Goal: Task Accomplishment & Management: Manage account settings

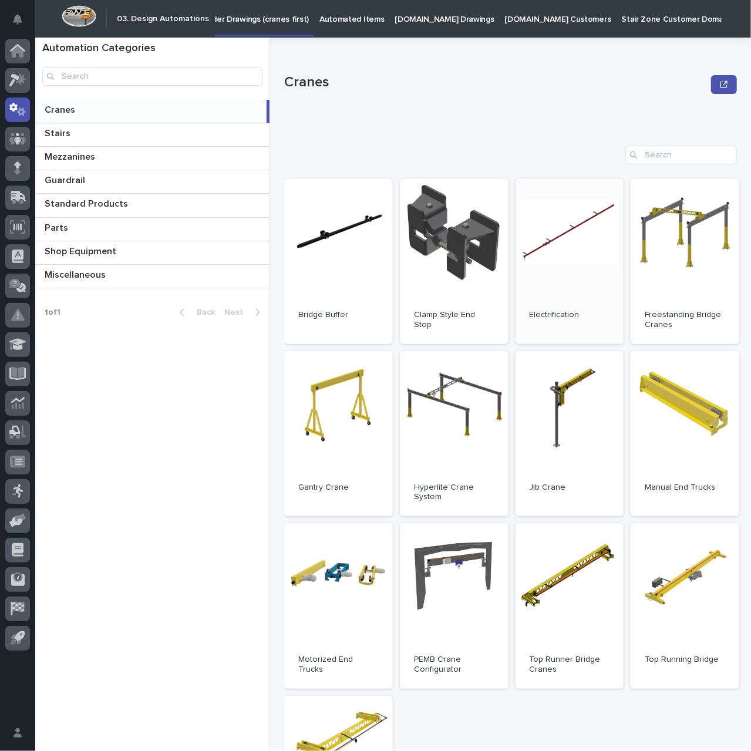
click at [560, 239] on link "Open" at bounding box center [569, 260] width 109 height 165
click at [21, 199] on icon at bounding box center [18, 196] width 15 height 11
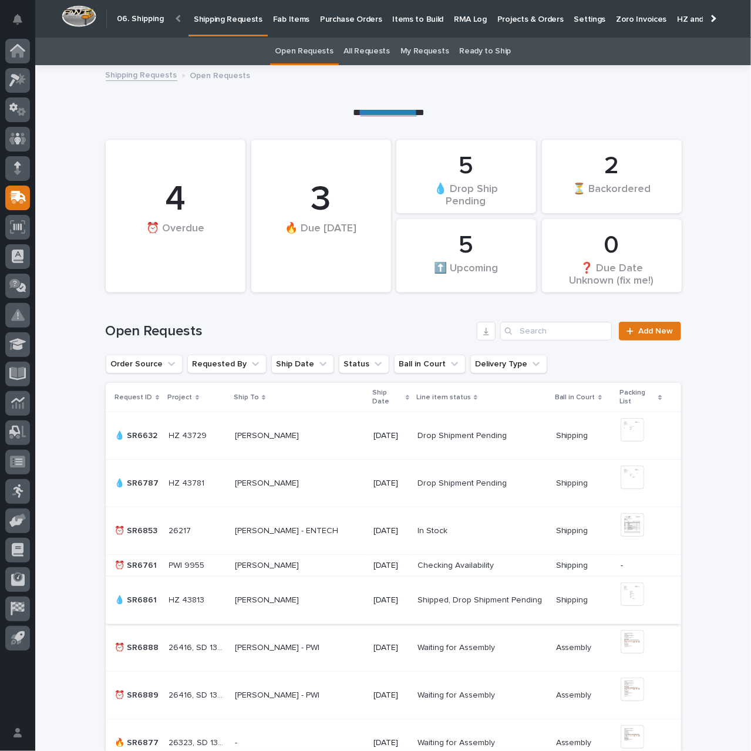
scroll to position [352, 0]
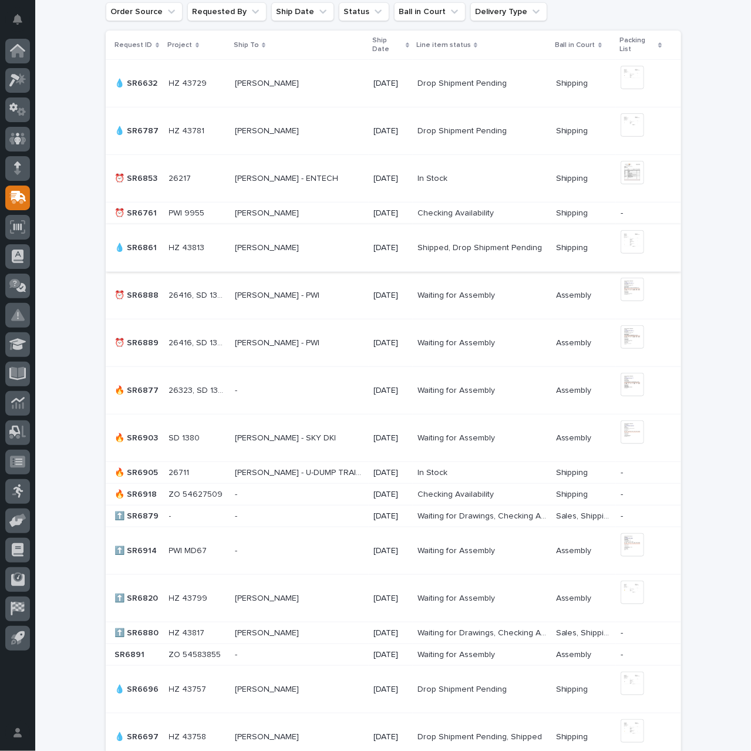
click at [319, 489] on p at bounding box center [299, 494] width 129 height 10
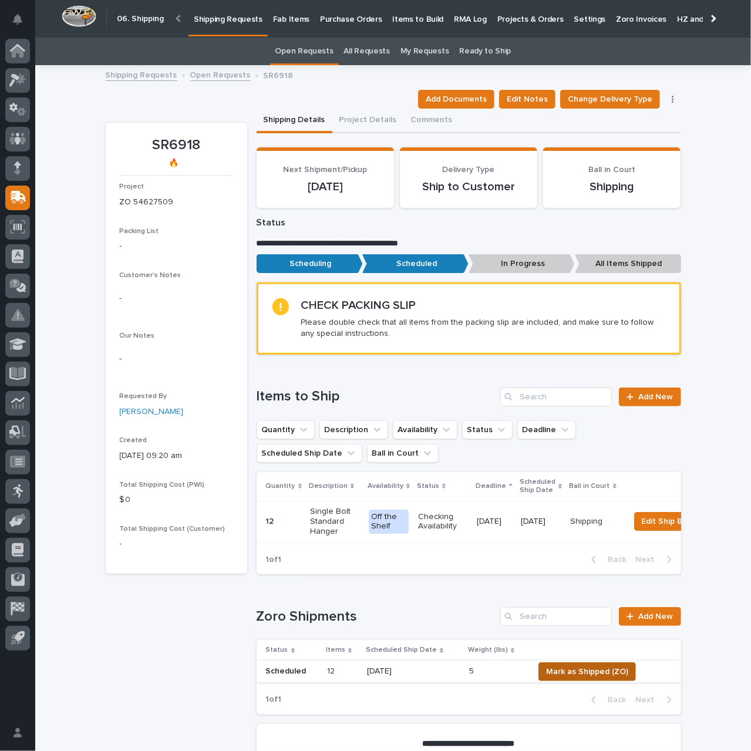
click at [596, 674] on span "Mark as Shipped (ZO)" at bounding box center [587, 671] width 82 height 14
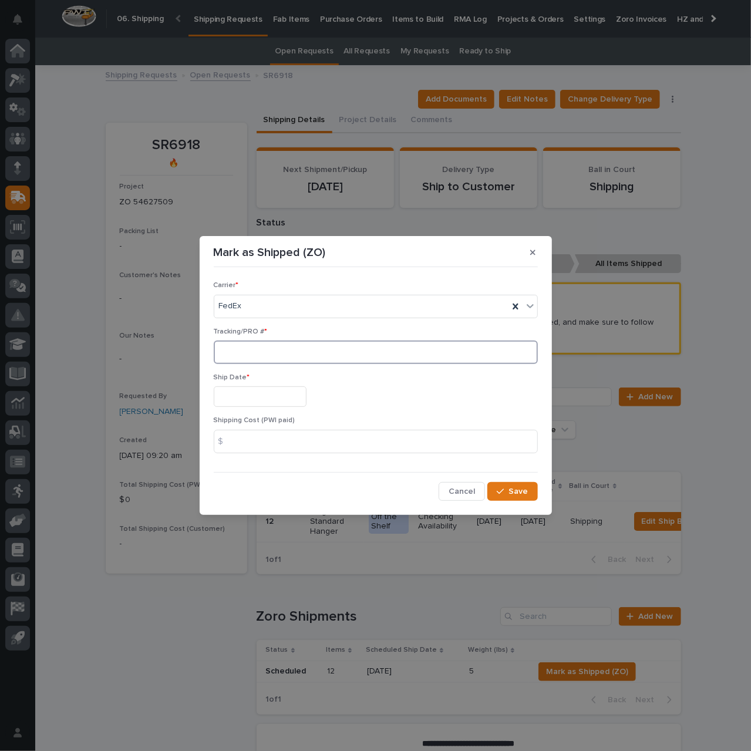
click at [278, 355] on input at bounding box center [376, 351] width 324 height 23
paste input "392568828118"
type input "392568828118"
click at [265, 398] on input "text" at bounding box center [260, 396] width 93 height 21
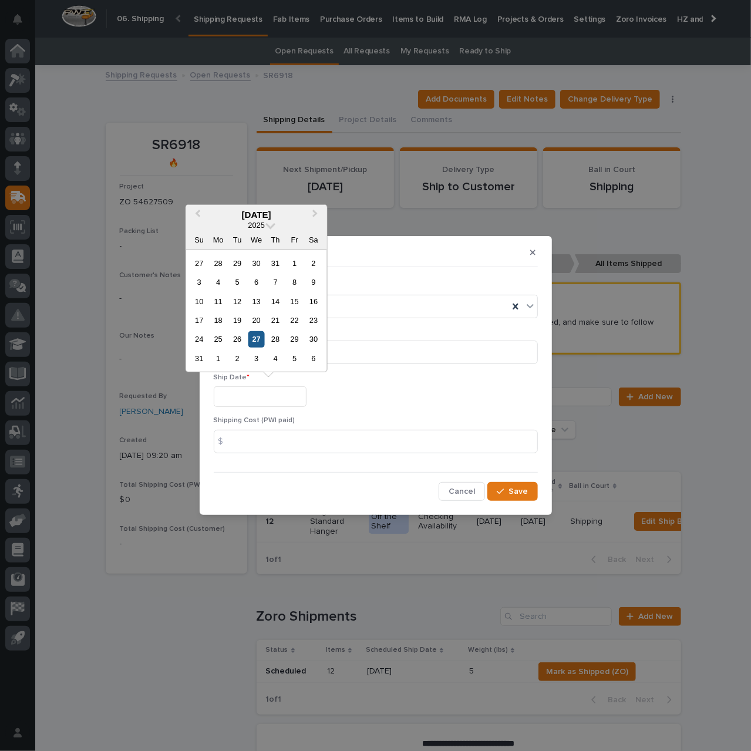
click at [255, 342] on div "27" at bounding box center [256, 339] width 16 height 16
type input "**********"
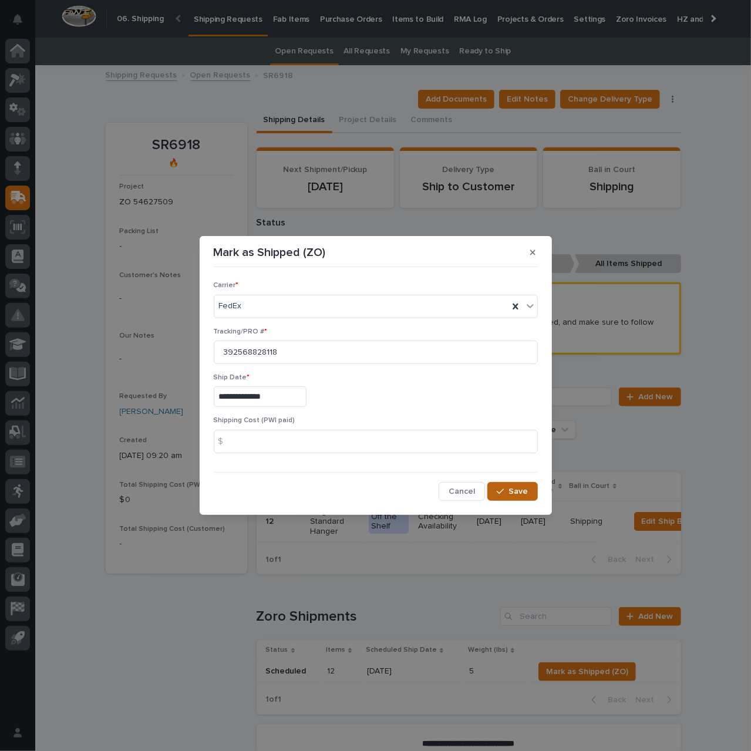
click at [508, 489] on div "button" at bounding box center [502, 491] width 12 height 8
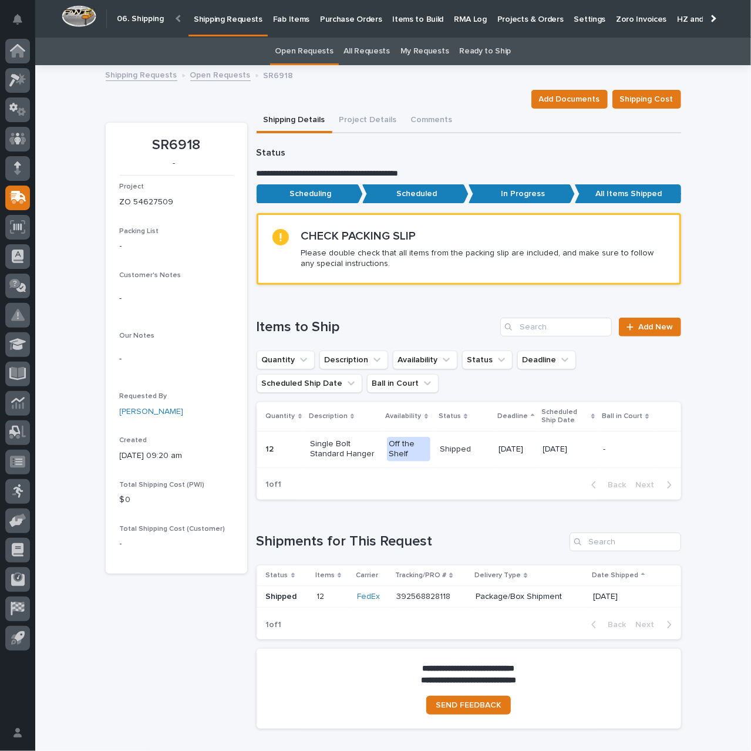
click at [218, 15] on p "Shipping Requests" at bounding box center [228, 12] width 69 height 25
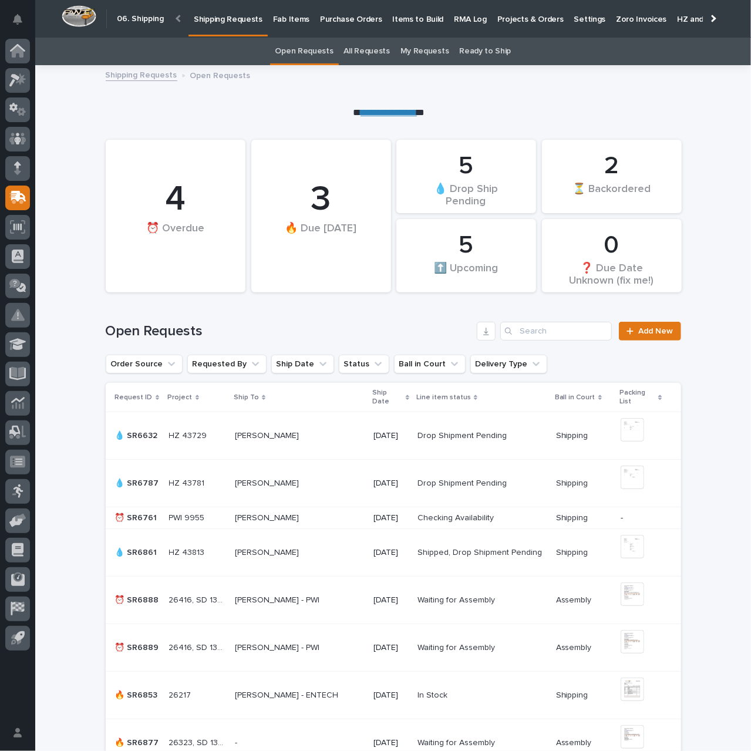
click at [332, 21] on p "Purchase Orders" at bounding box center [351, 12] width 62 height 25
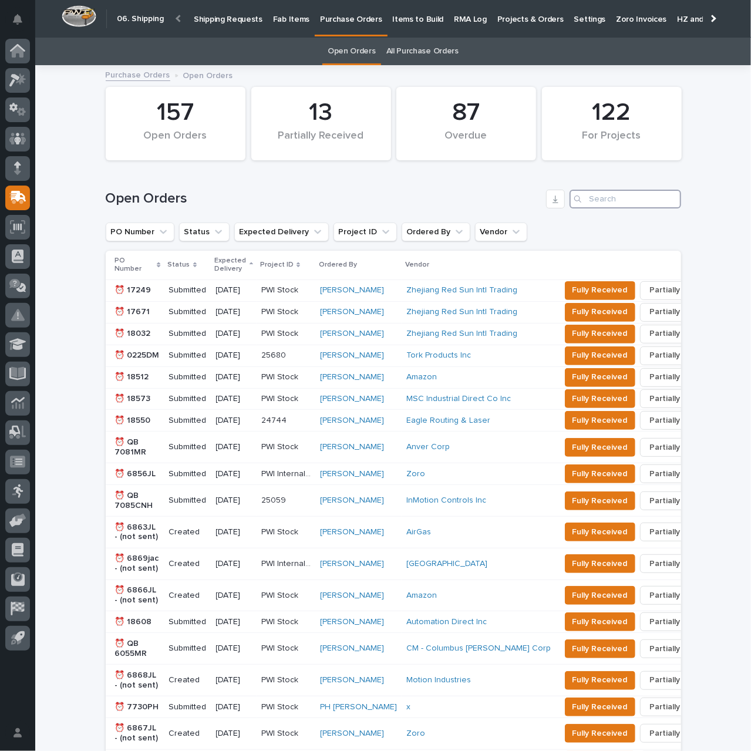
click at [614, 203] on input "Search" at bounding box center [625, 199] width 112 height 19
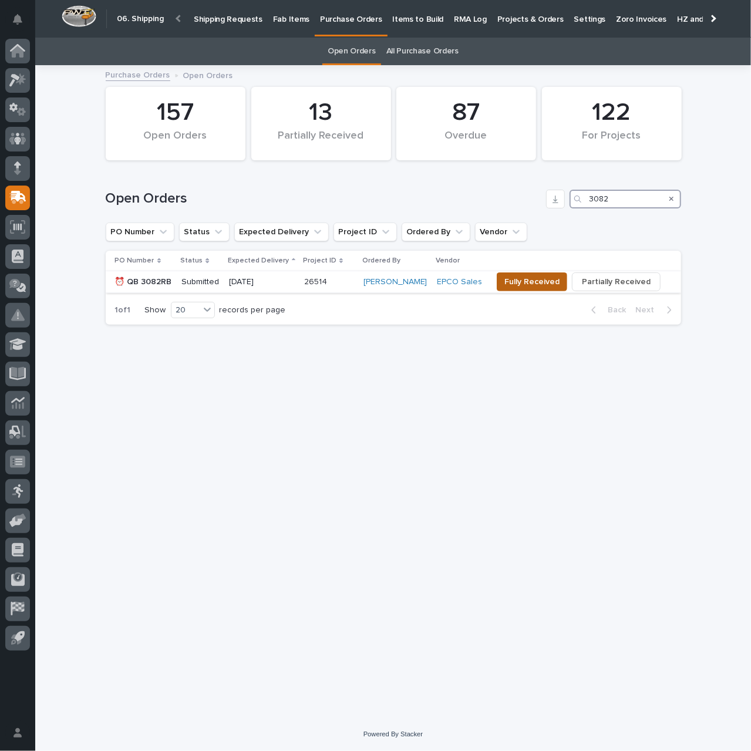
type input "3082"
click at [539, 281] on span "Fully Received" at bounding box center [531, 282] width 55 height 14
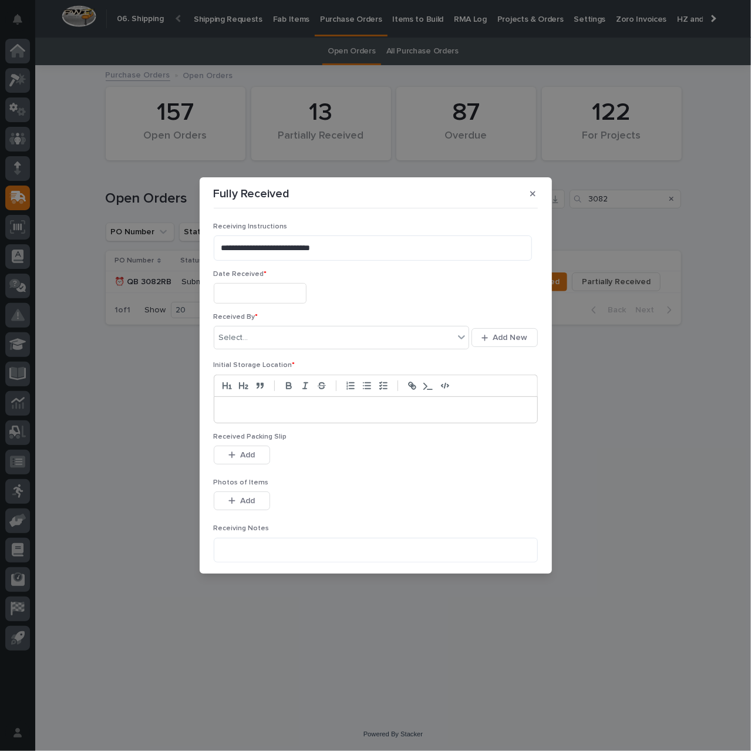
click at [283, 300] on input "text" at bounding box center [260, 293] width 93 height 21
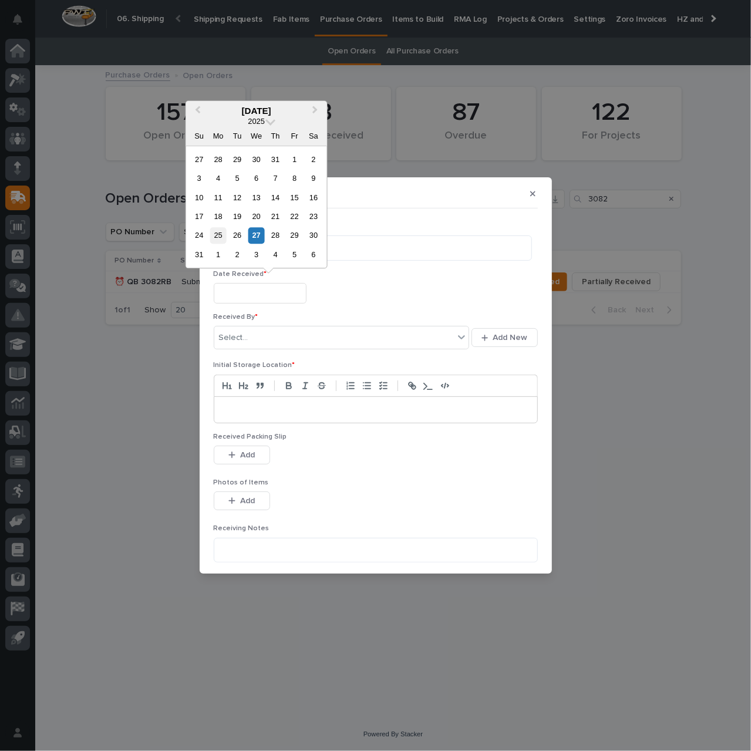
click at [216, 234] on div "25" at bounding box center [218, 236] width 16 height 16
type input "**********"
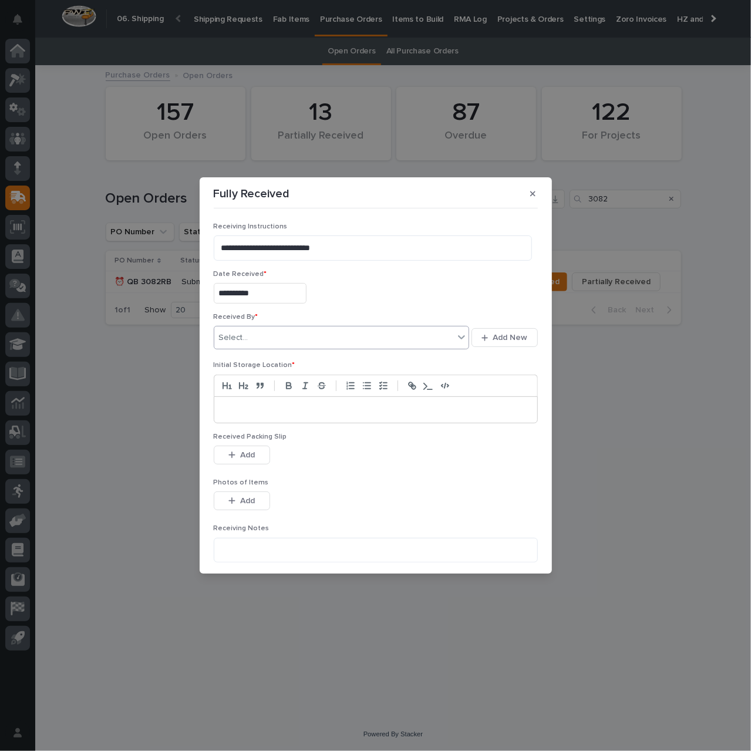
click at [290, 339] on div "Select..." at bounding box center [334, 337] width 240 height 19
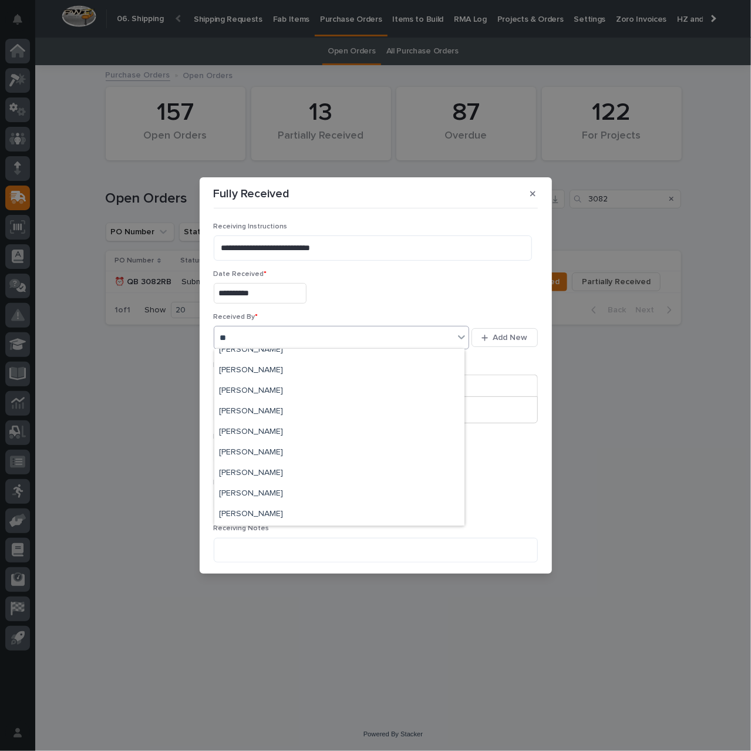
scroll to position [117, 0]
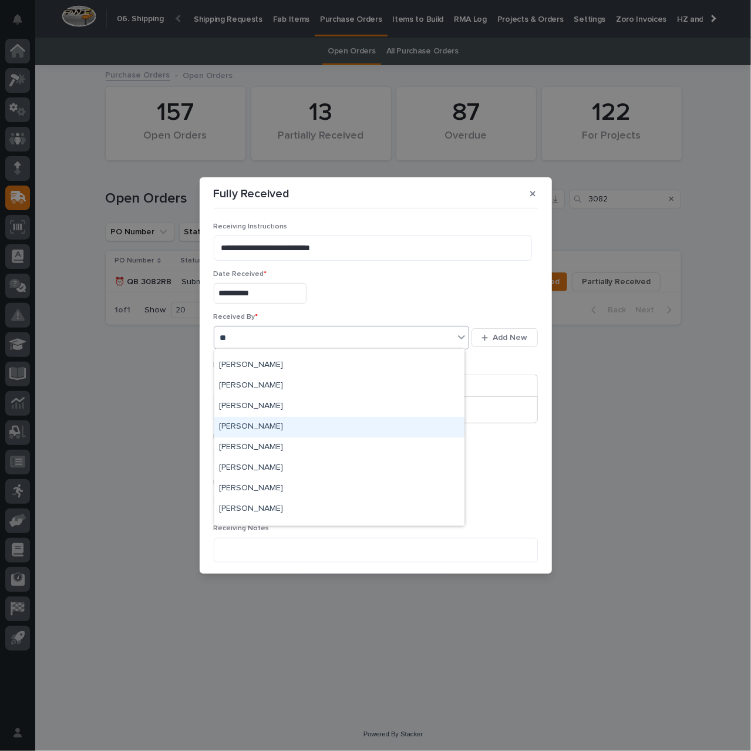
type input "***"
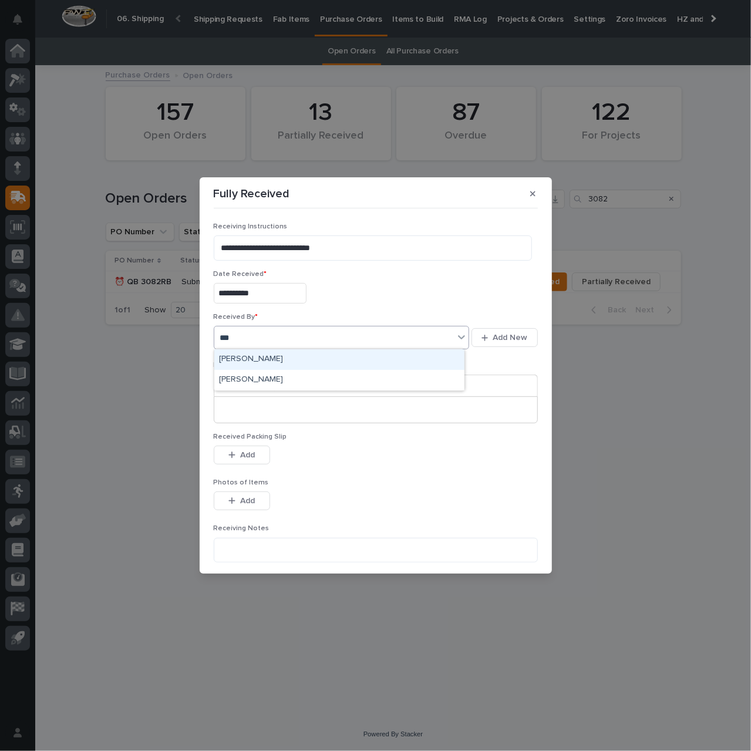
scroll to position [0, 0]
click at [306, 380] on div "[PERSON_NAME]" at bounding box center [339, 380] width 250 height 21
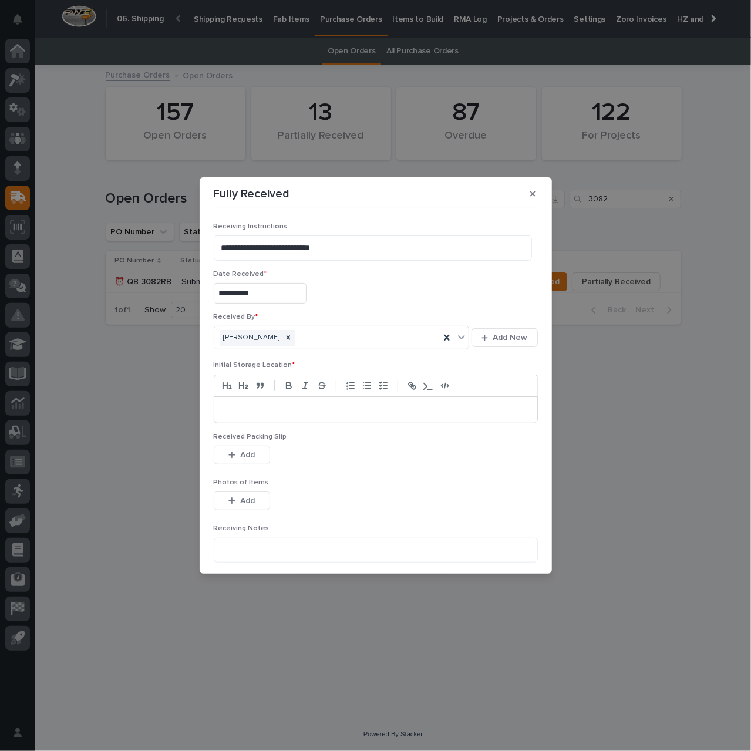
click at [303, 410] on p at bounding box center [375, 410] width 305 height 12
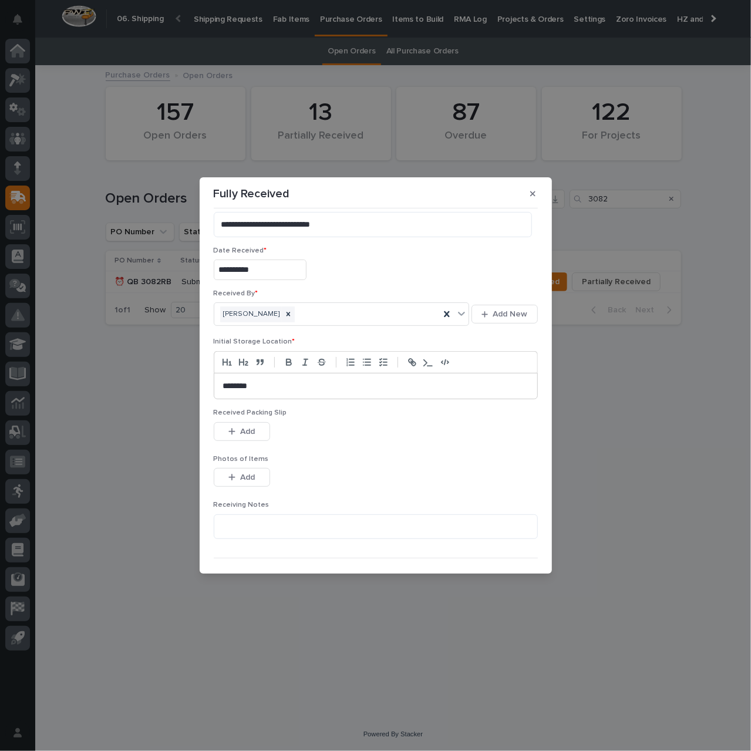
scroll to position [46, 0]
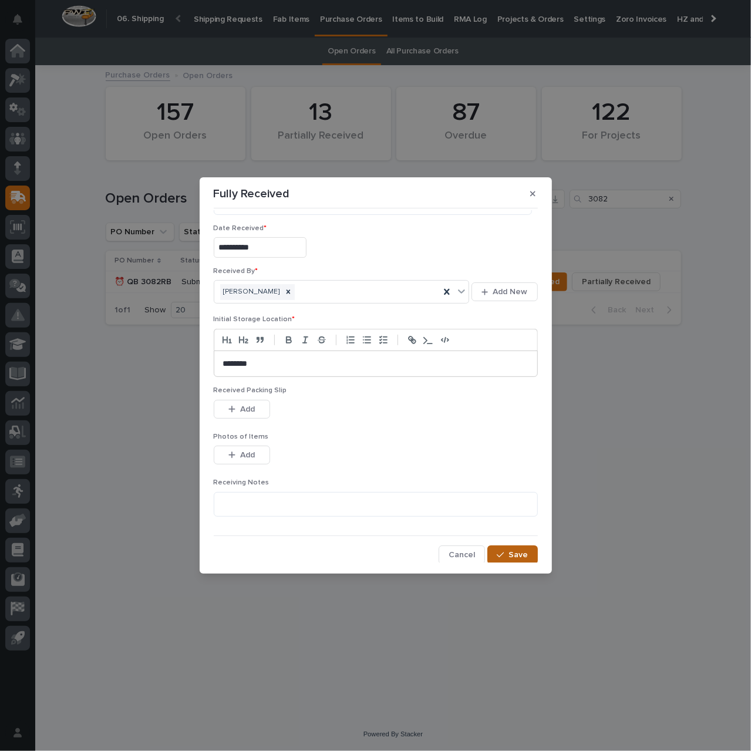
click at [509, 550] on span "Save" at bounding box center [518, 554] width 19 height 11
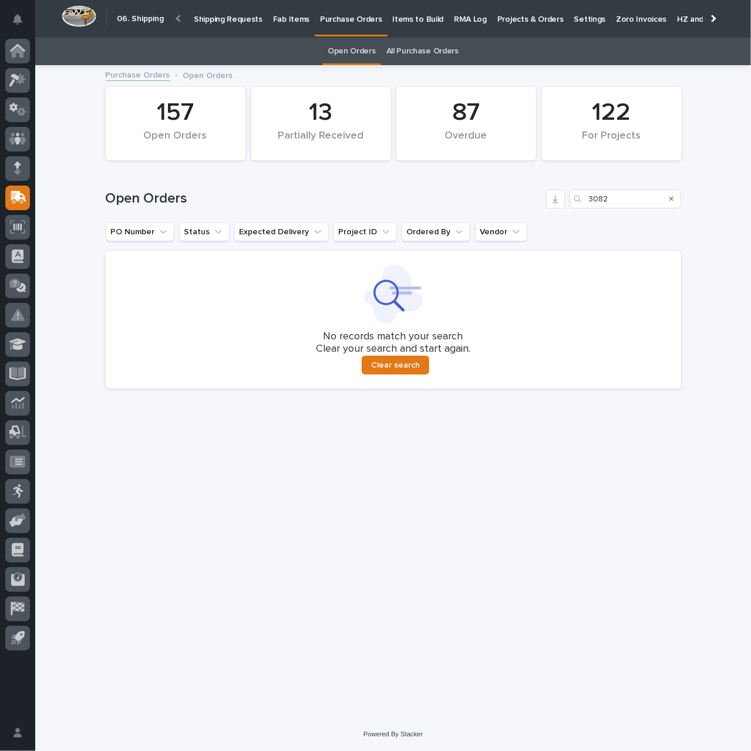
click at [241, 21] on p "Shipping Requests" at bounding box center [228, 12] width 69 height 25
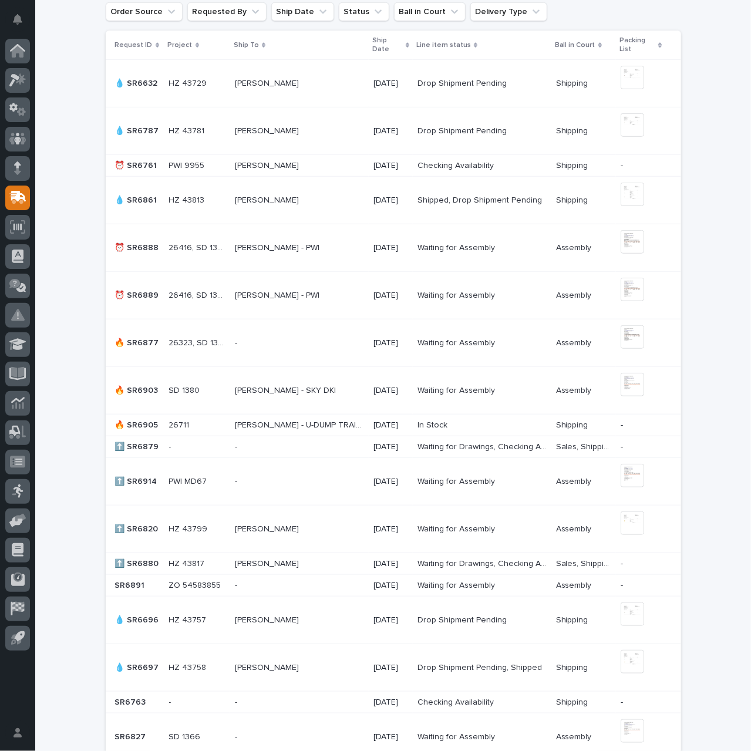
scroll to position [329, 0]
